Goal: Task Accomplishment & Management: Complete application form

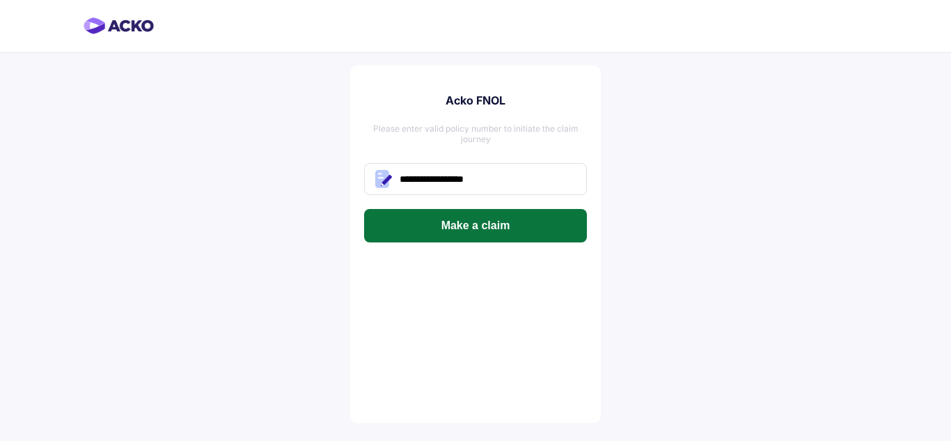
click at [513, 230] on button "Make a claim" at bounding box center [475, 225] width 223 height 33
click at [516, 231] on button "Make a claim" at bounding box center [475, 225] width 223 height 33
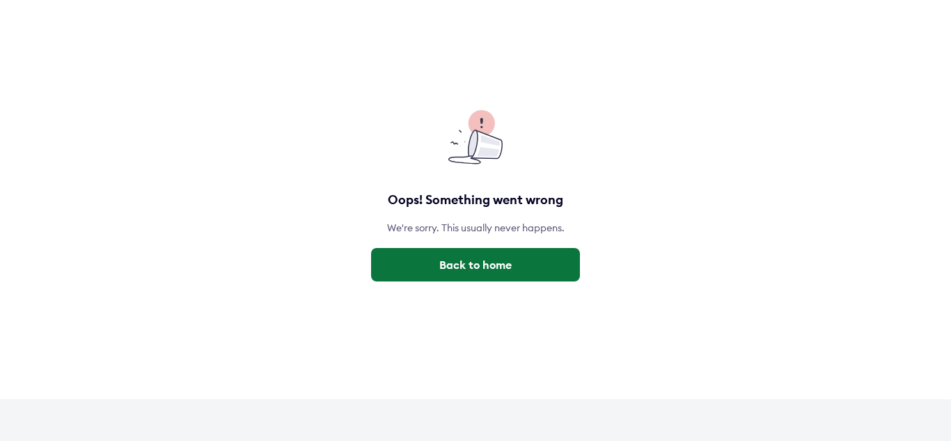
click at [497, 267] on button "Back to home" at bounding box center [475, 264] width 209 height 33
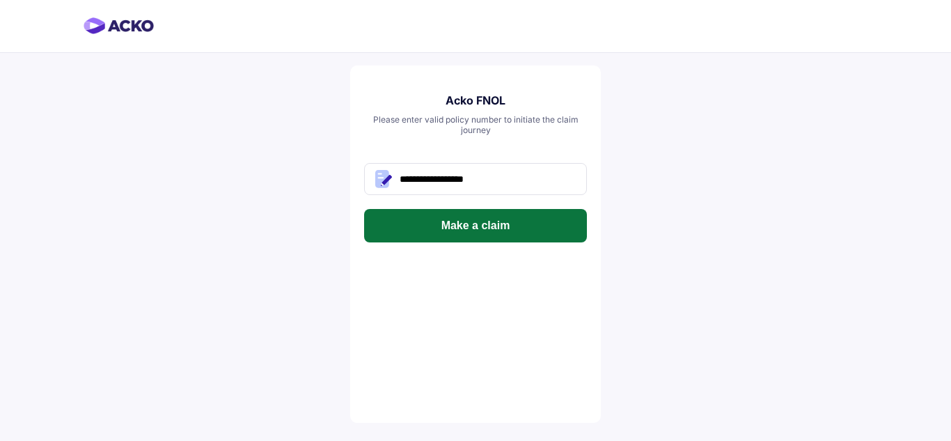
click at [508, 230] on button "Make a claim" at bounding box center [475, 225] width 223 height 33
click at [526, 216] on button "Make a claim" at bounding box center [475, 225] width 223 height 33
